Goal: Task Accomplishment & Management: Use online tool/utility

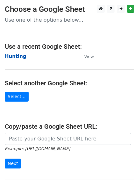
click at [16, 56] on strong "Hunting" at bounding box center [16, 57] width 22 height 6
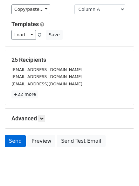
scroll to position [62, 0]
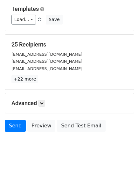
click at [41, 97] on div "Advanced Tracking Track Opens UTM Codes Track Clicks Filters Only include sprea…" at bounding box center [69, 103] width 129 height 20
click at [31, 105] on h5 "Advanced" at bounding box center [69, 103] width 116 height 7
click at [48, 102] on h5 "Advanced" at bounding box center [69, 103] width 116 height 7
click at [44, 102] on icon at bounding box center [42, 103] width 4 height 4
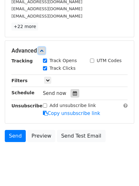
scroll to position [119, 0]
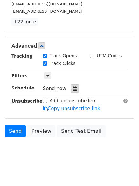
click at [73, 87] on icon at bounding box center [75, 88] width 4 height 4
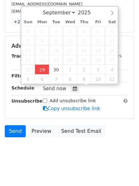
type input "2025-09-29 12:00"
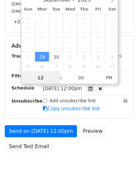
scroll to position [0, 0]
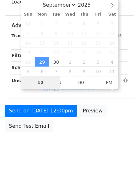
type input "4"
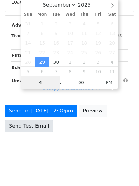
scroll to position [119, 0]
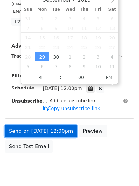
type input "2025-09-29 16:00"
click at [40, 131] on link "Send on Sep 29 at 12:00pm" at bounding box center [41, 131] width 72 height 12
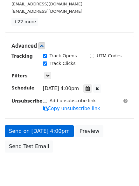
scroll to position [114, 0]
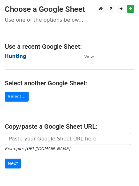
click at [16, 57] on strong "Hunting" at bounding box center [16, 57] width 22 height 6
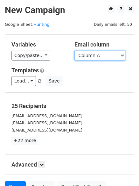
click at [93, 55] on select "Column A Column B Column C Column D Column E Column F" at bounding box center [100, 56] width 51 height 10
select select "Column B"
click at [75, 51] on select "Column A Column B Column C Column D Column E Column F" at bounding box center [100, 56] width 51 height 10
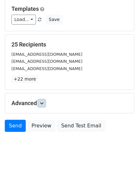
click at [42, 103] on icon at bounding box center [42, 103] width 4 height 4
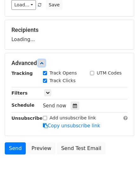
scroll to position [95, 0]
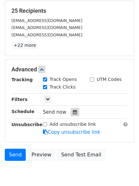
click at [73, 111] on icon at bounding box center [75, 112] width 4 height 4
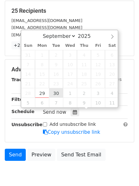
type input "2025-09-30 12:00"
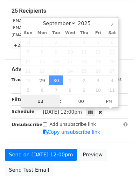
scroll to position [0, 0]
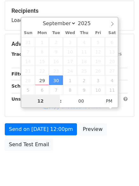
type input "5"
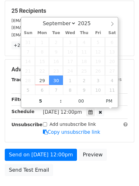
type input "2025-09-30 17:00"
click at [40, 128] on div "Add unsubscribe link Copy unsubscribe link" at bounding box center [85, 128] width 94 height 15
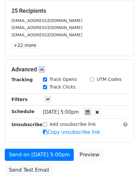
click at [37, 148] on form "Variables Copy/paste... {{Column A}} {{Column B}} {{Column C}} {{Column D}} {{C…" at bounding box center [70, 59] width 130 height 240
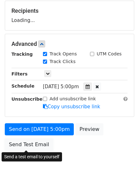
click at [38, 150] on body "New Campaign Daily emails left: 50 Google Sheet: Hunting Variables Copy/paste..…" at bounding box center [69, 44] width 139 height 270
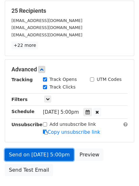
click at [38, 150] on link "Send on Sep 30 at 5:00pm" at bounding box center [39, 155] width 69 height 12
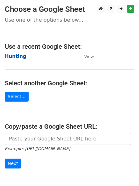
click at [14, 57] on strong "Hunting" at bounding box center [16, 57] width 22 height 6
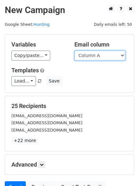
click at [104, 56] on select "Column A Column B Column C Column D Column E Column F" at bounding box center [100, 56] width 51 height 10
select select "Column C"
click at [75, 51] on select "Column A Column B Column C Column D Column E Column F" at bounding box center [100, 56] width 51 height 10
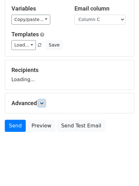
click at [45, 102] on link at bounding box center [41, 103] width 7 height 7
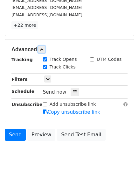
scroll to position [124, 0]
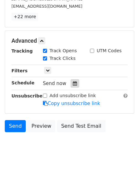
click at [73, 85] on icon at bounding box center [75, 83] width 4 height 4
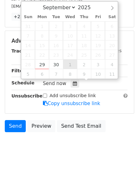
type input "2025-10-01 12:00"
select select "9"
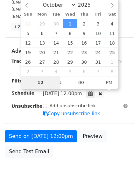
type input "6"
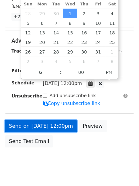
type input "2025-10-01 18:00"
click at [40, 127] on link "Send on Oct 1 at 12:00pm" at bounding box center [41, 126] width 72 height 12
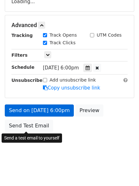
scroll to position [114, 0]
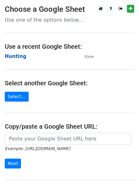
click at [17, 58] on strong "Hunting" at bounding box center [16, 57] width 22 height 6
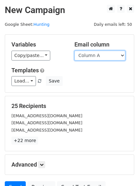
drag, startPoint x: 0, startPoint y: 0, endPoint x: 102, endPoint y: 58, distance: 117.6
click at [102, 58] on select "Column A Column B Column C Column D Column E Column F" at bounding box center [100, 56] width 51 height 10
select select "Column D"
click at [75, 51] on select "Column A Column B Column C Column D Column E Column F" at bounding box center [100, 56] width 51 height 10
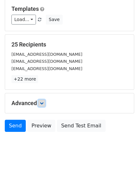
click at [42, 103] on icon at bounding box center [42, 103] width 4 height 4
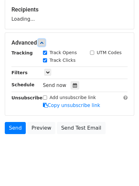
scroll to position [97, 0]
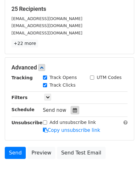
click at [73, 109] on icon at bounding box center [75, 110] width 4 height 4
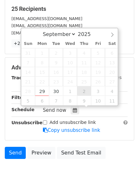
type input "2025-10-02 12:00"
select select "9"
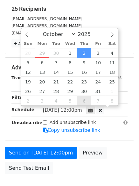
scroll to position [0, 0]
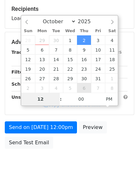
type input "7"
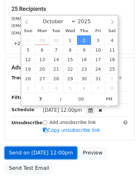
type input "2025-10-02 19:00"
click at [56, 150] on link "Send on Oct 2 at 12:00pm" at bounding box center [41, 153] width 72 height 12
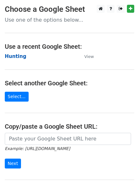
click at [13, 57] on strong "Hunting" at bounding box center [16, 57] width 22 height 6
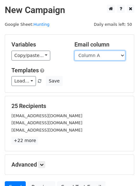
drag, startPoint x: 104, startPoint y: 55, endPoint x: 105, endPoint y: 59, distance: 3.6
click at [104, 55] on select "Column A Column B Column C Column D Column E Column F" at bounding box center [100, 56] width 51 height 10
select select "Column E"
click at [75, 51] on select "Column A Column B Column C Column D Column E Column F" at bounding box center [100, 56] width 51 height 10
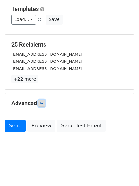
click at [45, 101] on link at bounding box center [41, 103] width 7 height 7
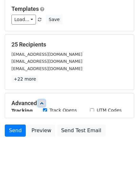
scroll to position [62, 0]
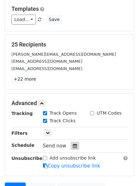
click at [73, 146] on icon at bounding box center [75, 146] width 4 height 4
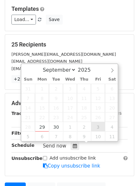
type input "2025-10-03 12:00"
select select "9"
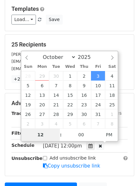
type input "8"
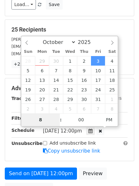
scroll to position [139, 0]
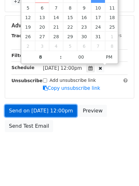
type input "2025-10-03 20:00"
click at [38, 107] on link "Send on Oct 3 at 12:00pm" at bounding box center [41, 111] width 72 height 12
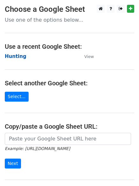
click at [17, 54] on strong "Hunting" at bounding box center [16, 57] width 22 height 6
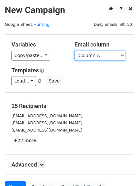
click at [87, 57] on select "Column A Column B Column C Column D Column E Column F" at bounding box center [100, 56] width 51 height 10
select select "Column F"
click at [75, 51] on select "Column A Column B Column C Column D Column E Column F" at bounding box center [100, 56] width 51 height 10
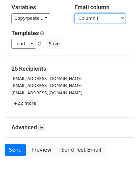
scroll to position [62, 0]
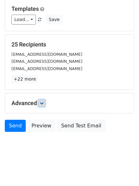
click at [43, 101] on icon at bounding box center [42, 103] width 4 height 4
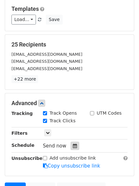
click at [74, 142] on div at bounding box center [75, 146] width 9 height 8
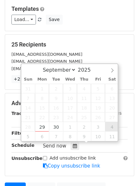
type input "[DATE] 12:00"
select select "9"
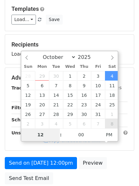
type input "9"
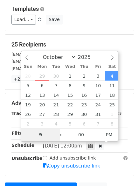
scroll to position [139, 0]
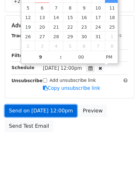
type input "[DATE] 21:00"
click at [37, 106] on link "Send on [DATE] 12:00pm" at bounding box center [41, 111] width 72 height 12
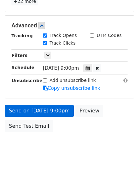
scroll to position [114, 0]
